Goal: Task Accomplishment & Management: Manage account settings

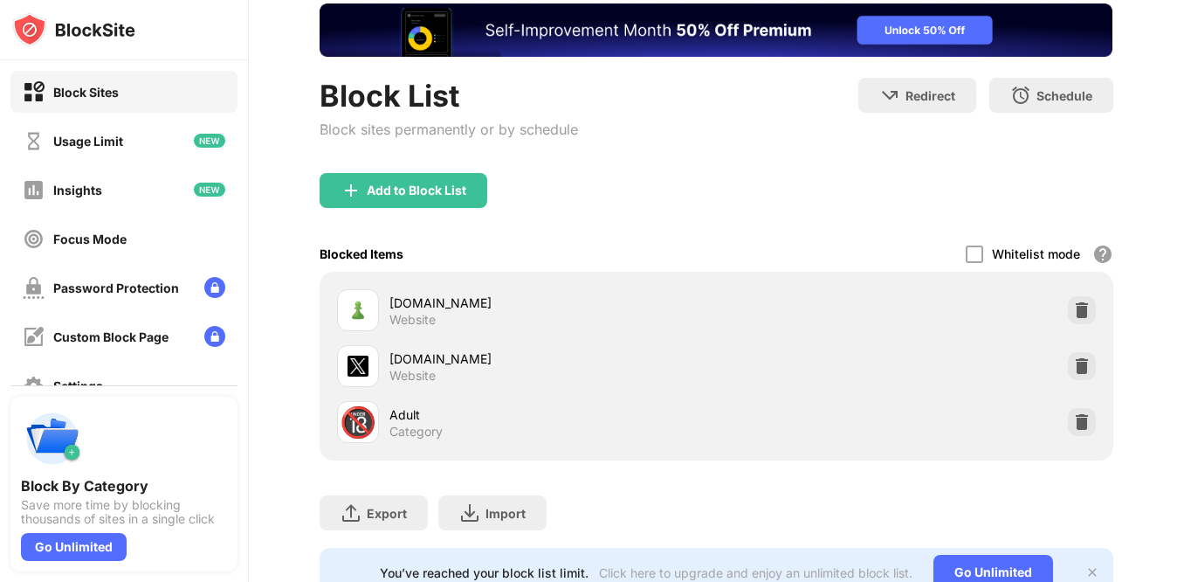
scroll to position [169, 0]
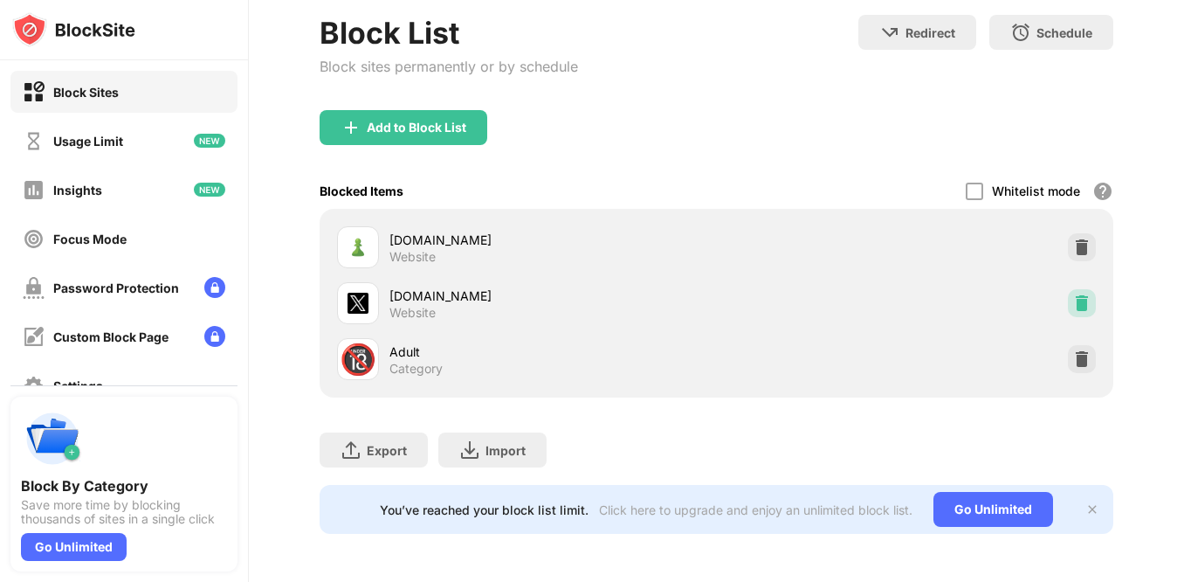
click at [1077, 300] on img at bounding box center [1081, 302] width 17 height 17
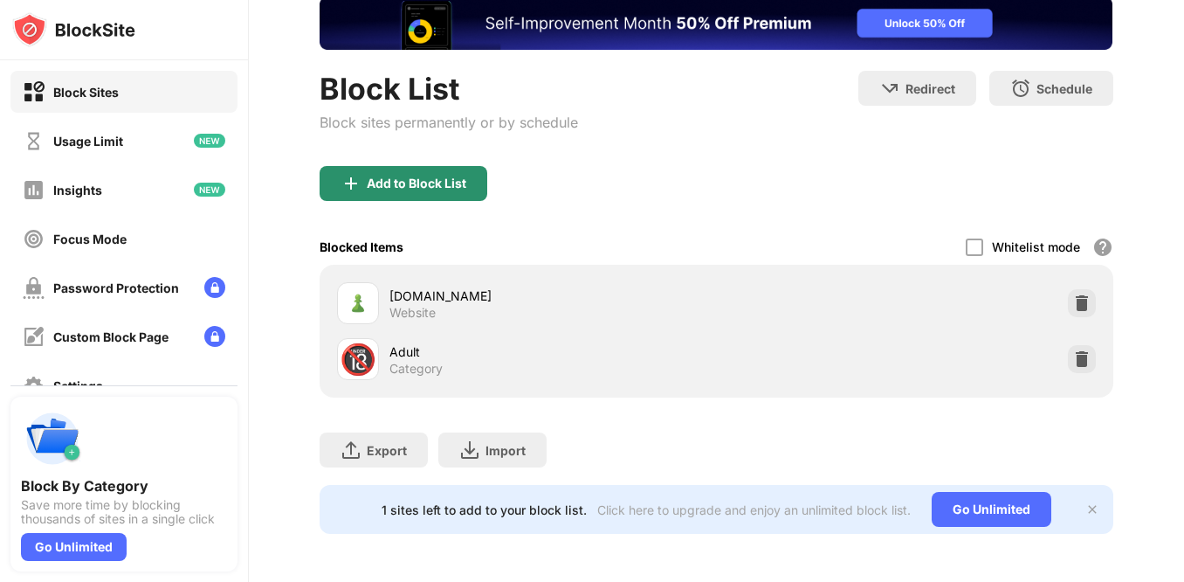
click at [415, 192] on div "Add to Block List" at bounding box center [404, 183] width 168 height 35
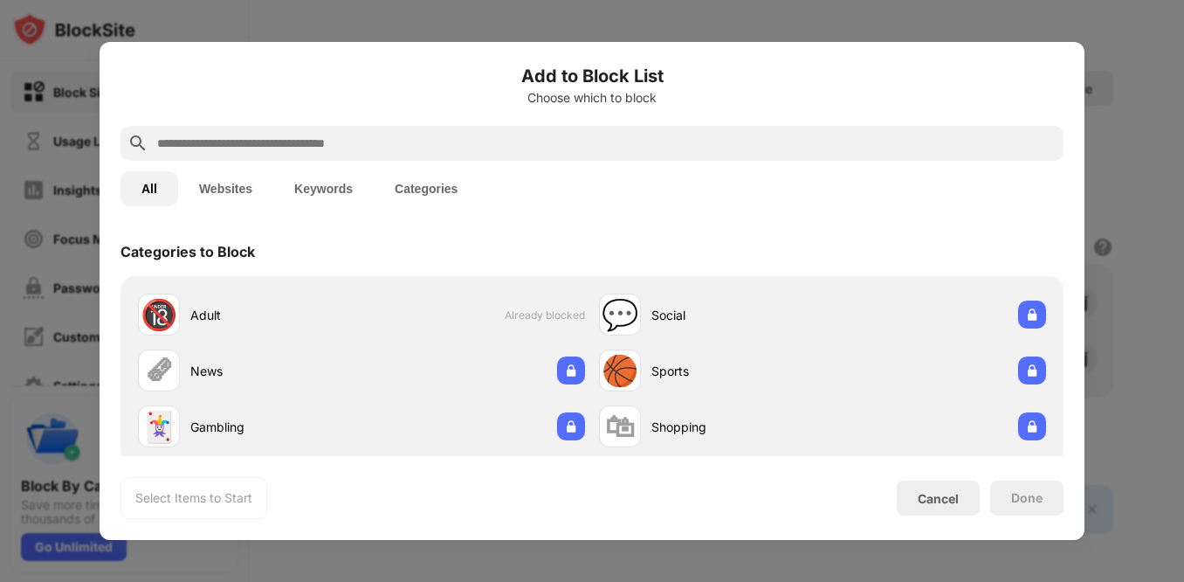
scroll to position [113, 0]
click at [343, 141] on input "text" at bounding box center [605, 143] width 901 height 21
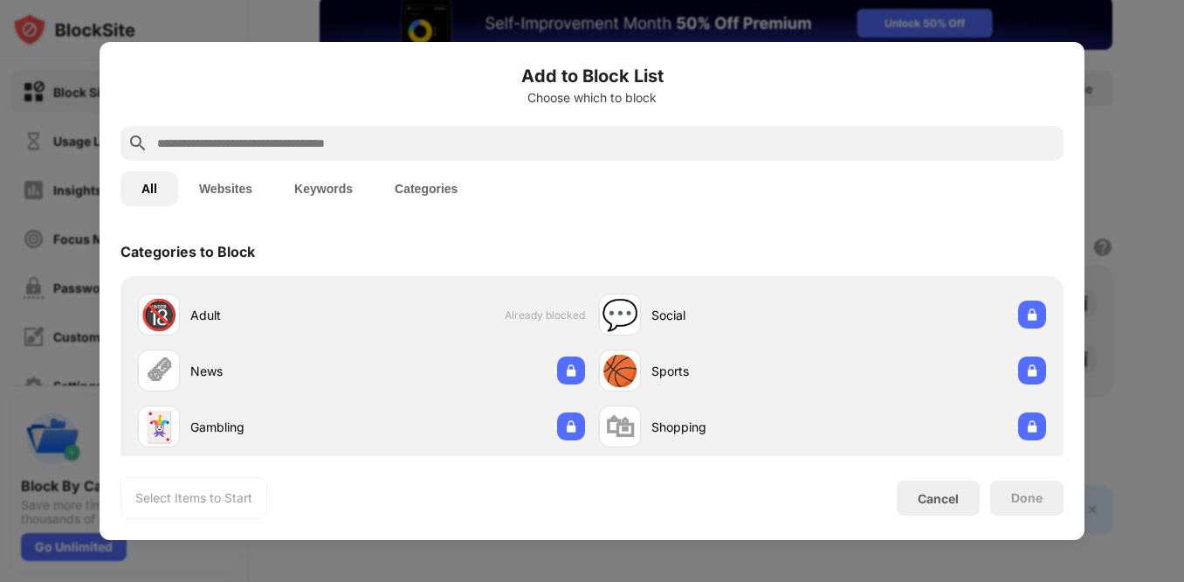
scroll to position [0, 0]
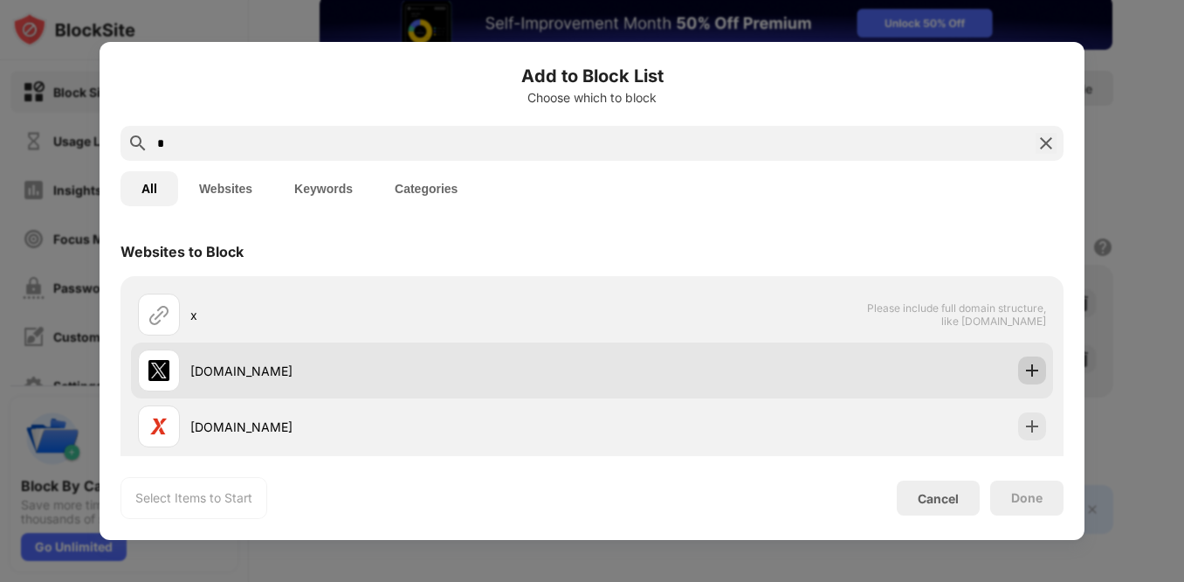
type input "*"
click at [1027, 365] on img at bounding box center [1031, 370] width 17 height 17
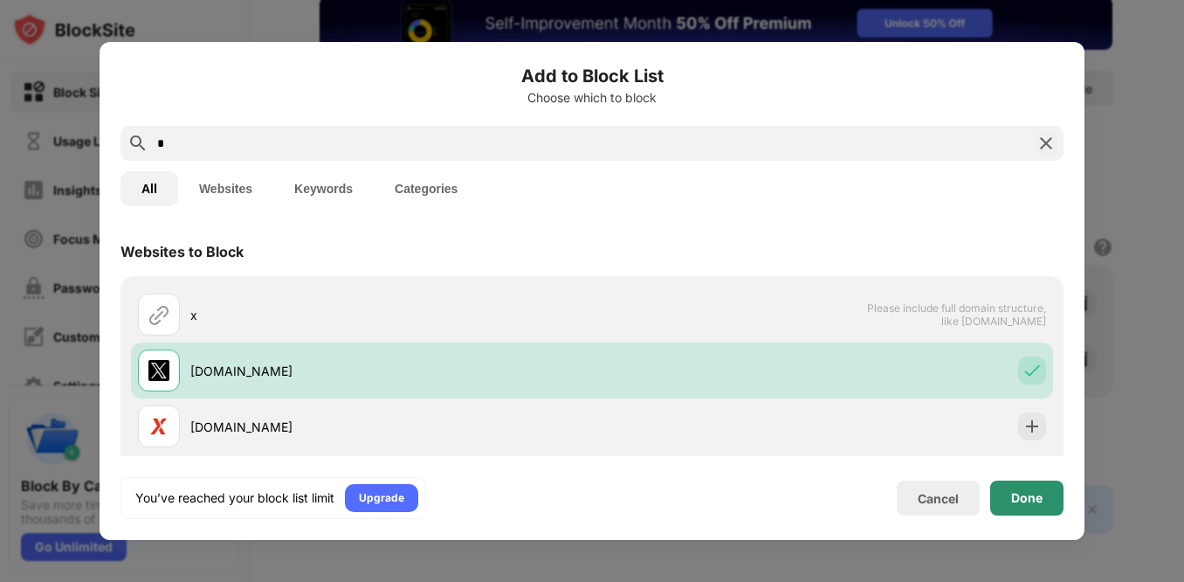
click at [1016, 494] on div "Done" at bounding box center [1026, 498] width 31 height 14
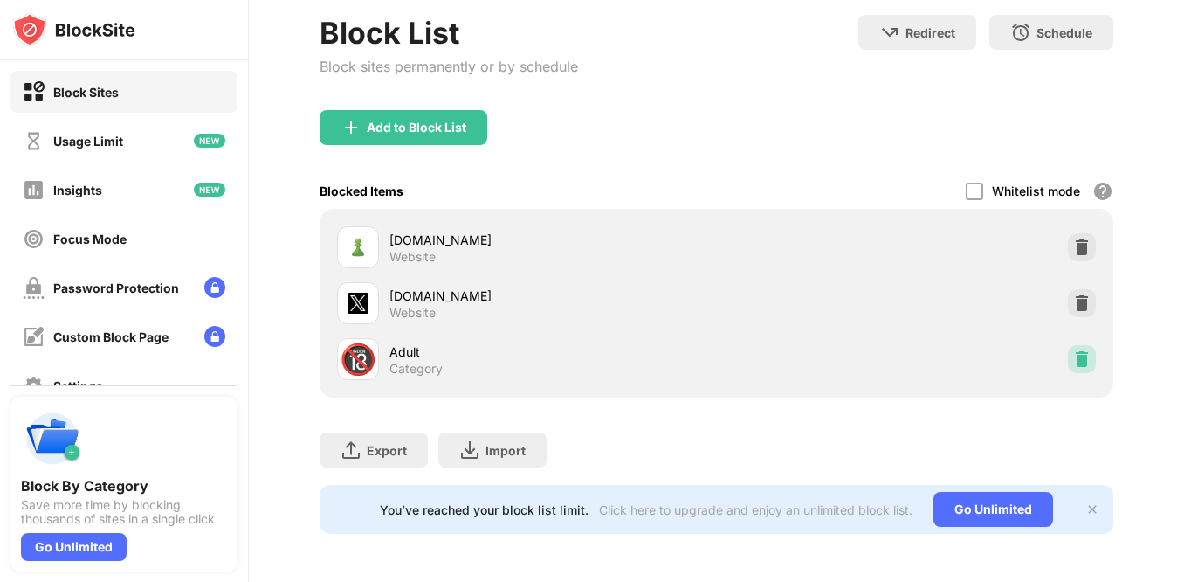
click at [1077, 362] on img at bounding box center [1081, 358] width 17 height 17
